Goal: Task Accomplishment & Management: Use online tool/utility

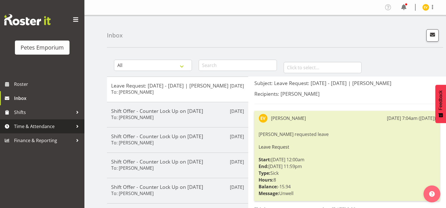
click at [15, 125] on span "Time & Attendance" at bounding box center [43, 126] width 59 height 8
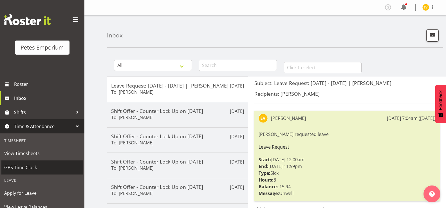
click at [31, 174] on link "GPS Time Clock" at bounding box center [42, 167] width 82 height 14
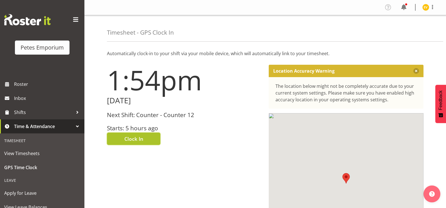
click at [134, 136] on span "Clock In" at bounding box center [133, 138] width 19 height 7
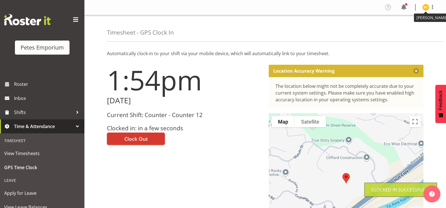
click at [426, 7] on img at bounding box center [425, 7] width 7 height 7
click at [418, 33] on link "Log Out" at bounding box center [409, 29] width 54 height 10
